Goal: Communication & Community: Answer question/provide support

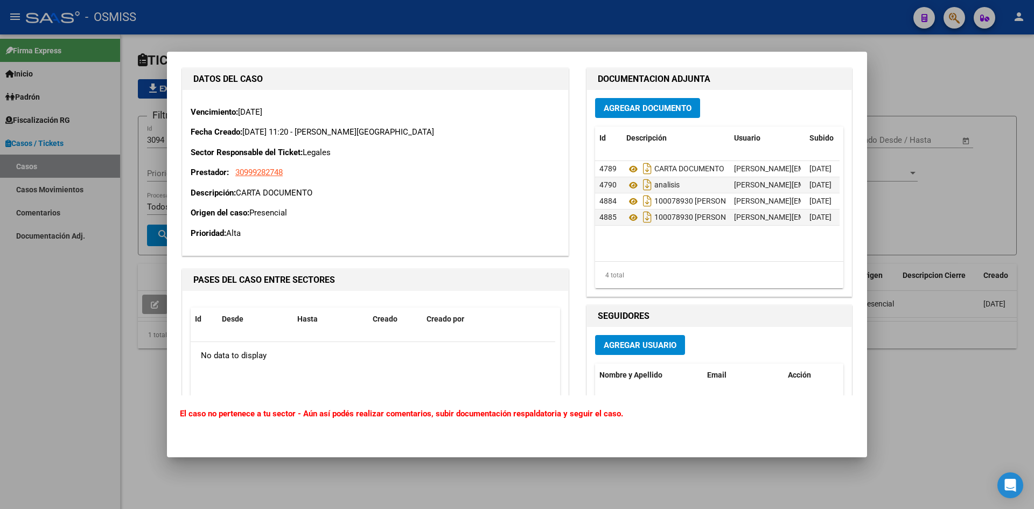
scroll to position [808, 0]
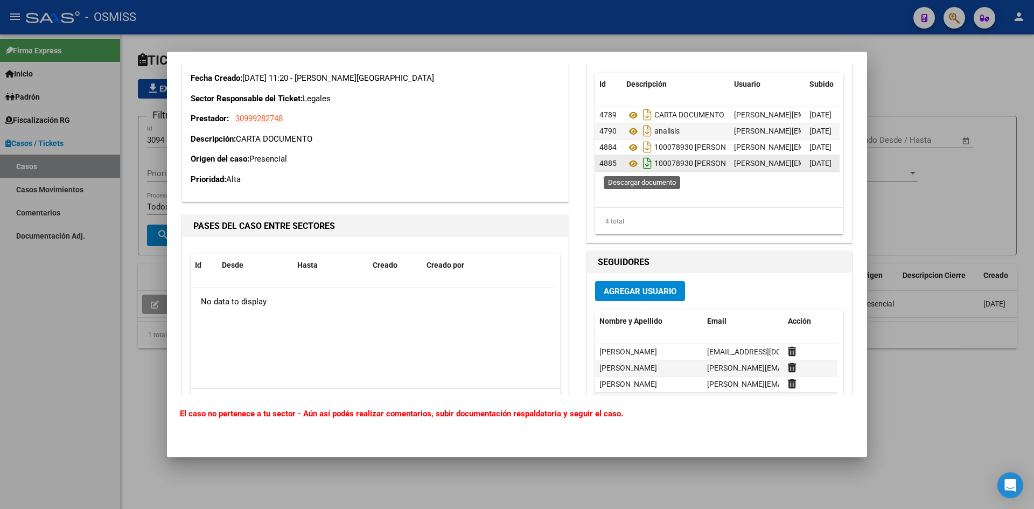
click at [642, 159] on icon "Descargar documento" at bounding box center [648, 163] width 14 height 17
click at [954, 76] on div at bounding box center [517, 254] width 1034 height 509
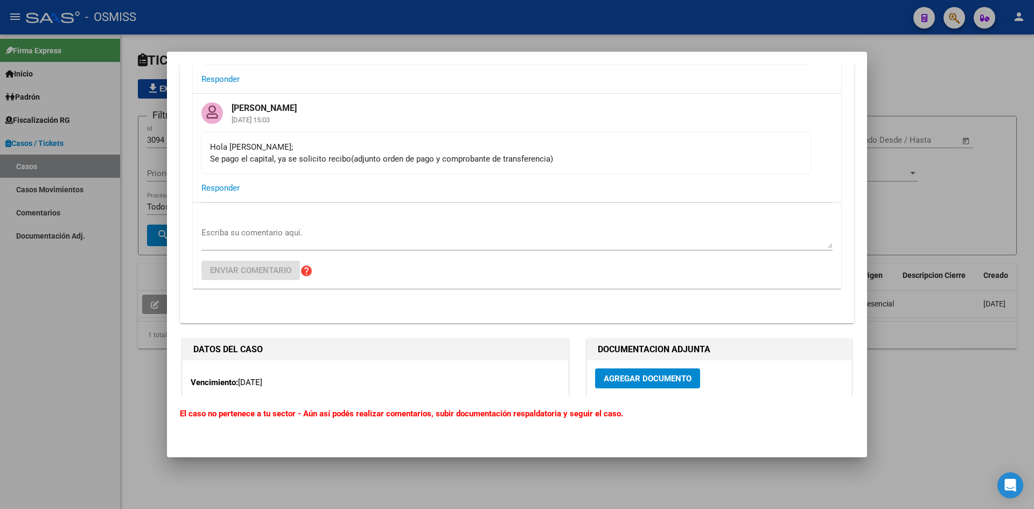
scroll to position [485, 0]
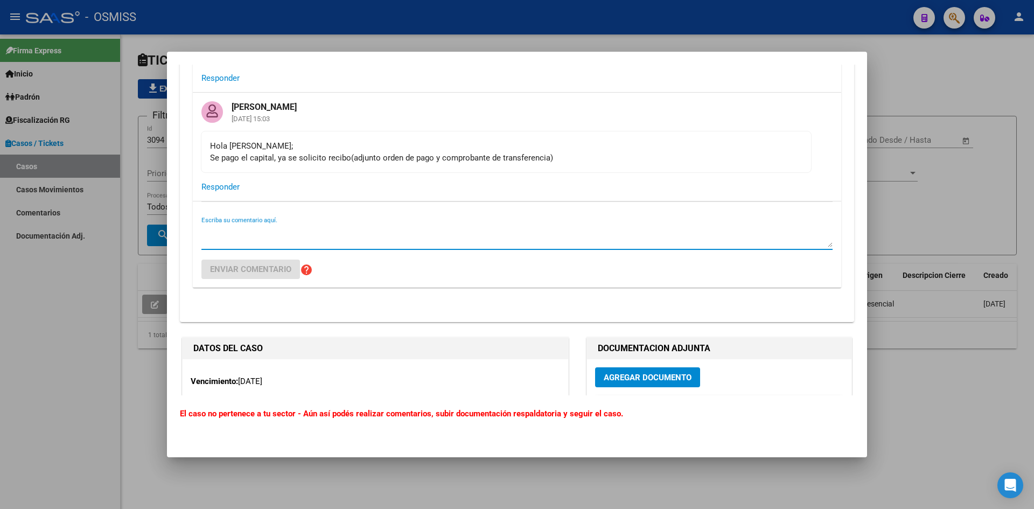
click at [226, 234] on textarea "Escriba su comentario aquí." at bounding box center [517, 237] width 631 height 22
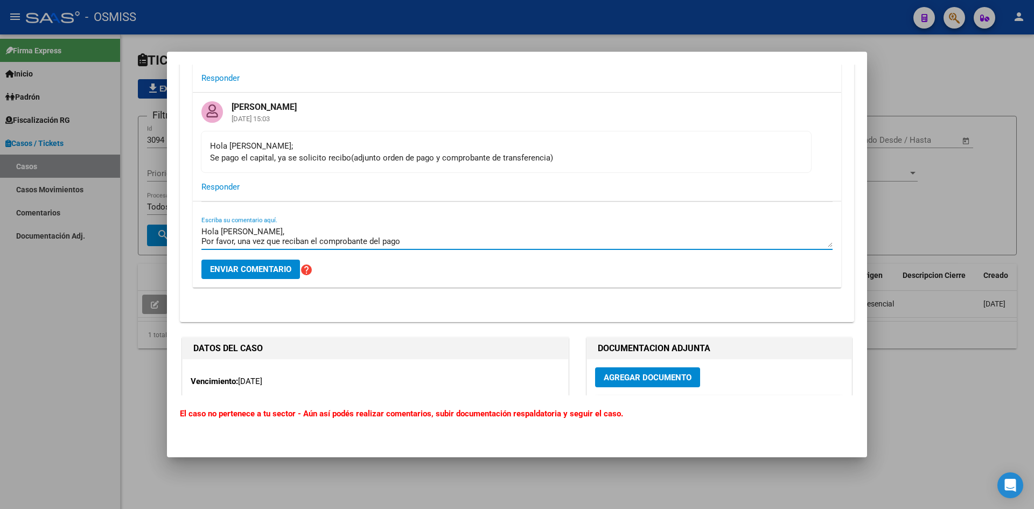
click at [237, 241] on textarea "Hola [PERSON_NAME], Por favor, una vez que reciban el comprobante del pago" at bounding box center [517, 237] width 631 height 22
click at [435, 239] on textarea "Hola [PERSON_NAME], Por favor, cuando tengas el recibo emitido por el Hospital …" at bounding box center [517, 237] width 631 height 22
click at [238, 240] on textarea "Hola [PERSON_NAME], Por favor, cuando tengas el recibo emitido por el Hospital …" at bounding box center [517, 237] width 631 height 22
click at [418, 240] on textarea "Hola [PERSON_NAME], Por favor, quedamos atentos al recibo porque queremos ver c…" at bounding box center [517, 237] width 631 height 22
click at [580, 239] on textarea "Hola [PERSON_NAME], Por favor, quedamos atentos al recibo porque queremos ver l…" at bounding box center [517, 237] width 631 height 22
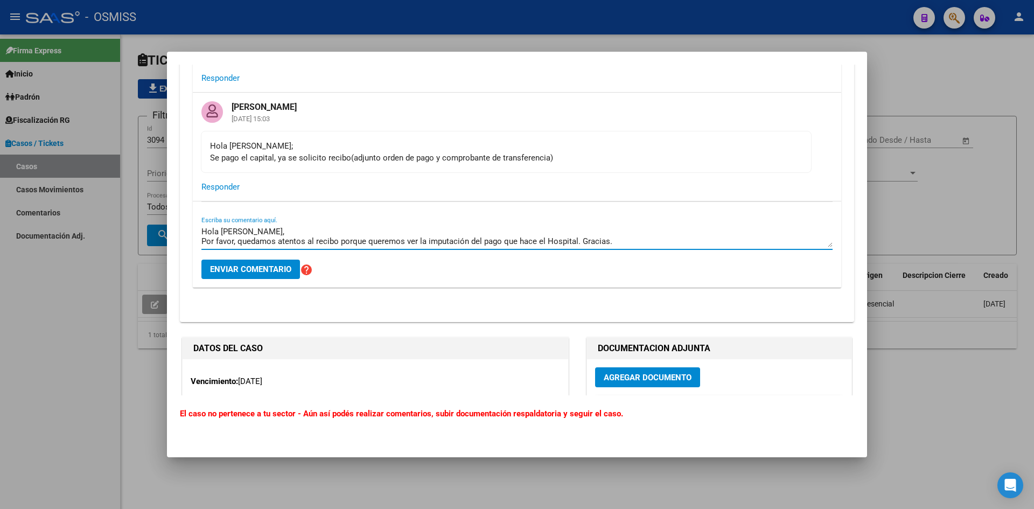
type textarea "Hola [PERSON_NAME], Por favor, quedamos atentos al recibo porque queremos ver l…"
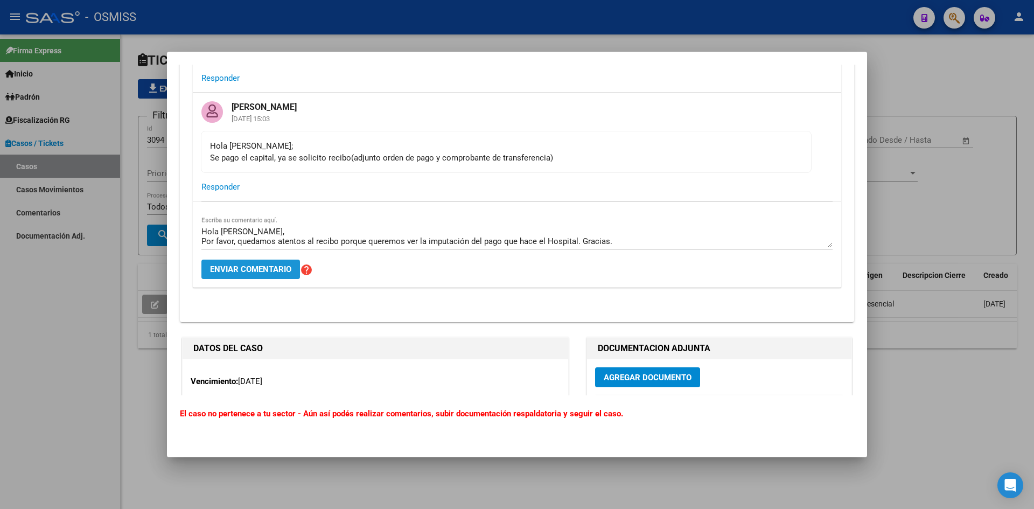
click at [245, 268] on span "Enviar comentario" at bounding box center [250, 270] width 81 height 10
